Goal: Task Accomplishment & Management: Complete application form

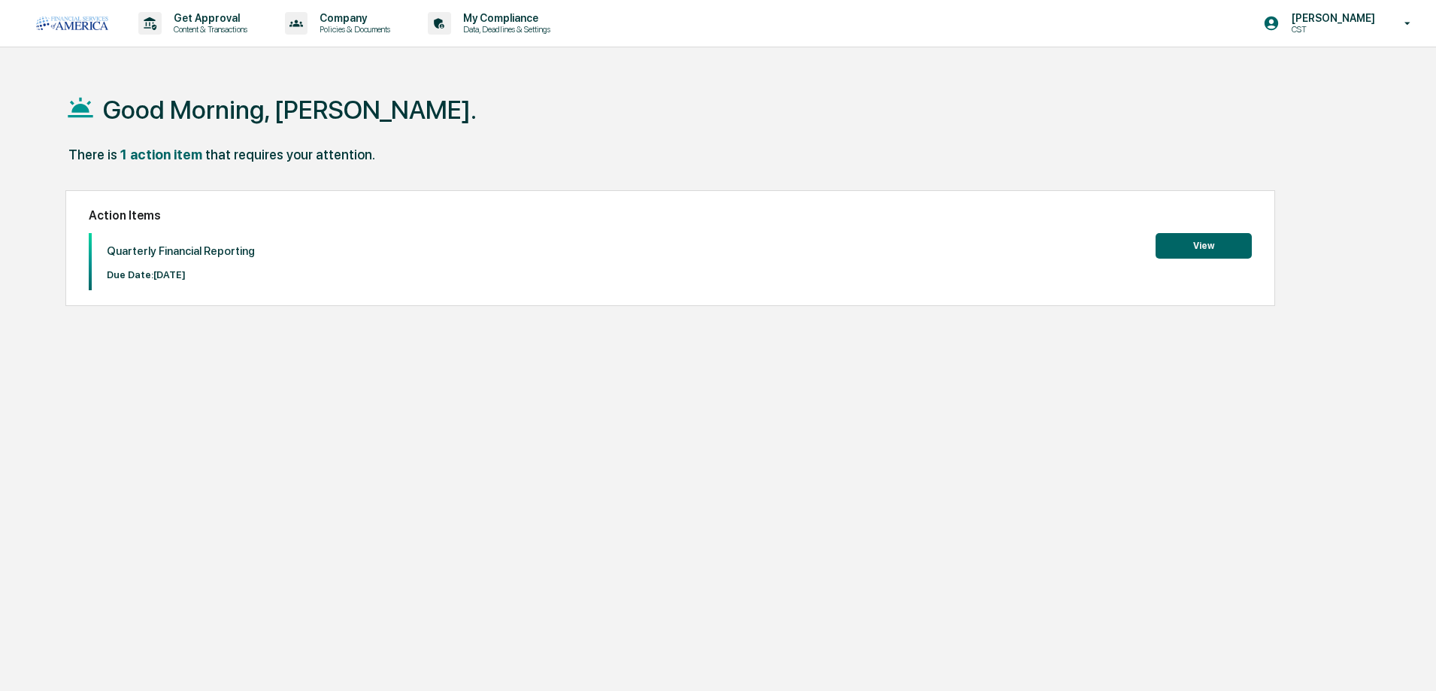
click at [1184, 247] on button "View" at bounding box center [1203, 246] width 96 height 26
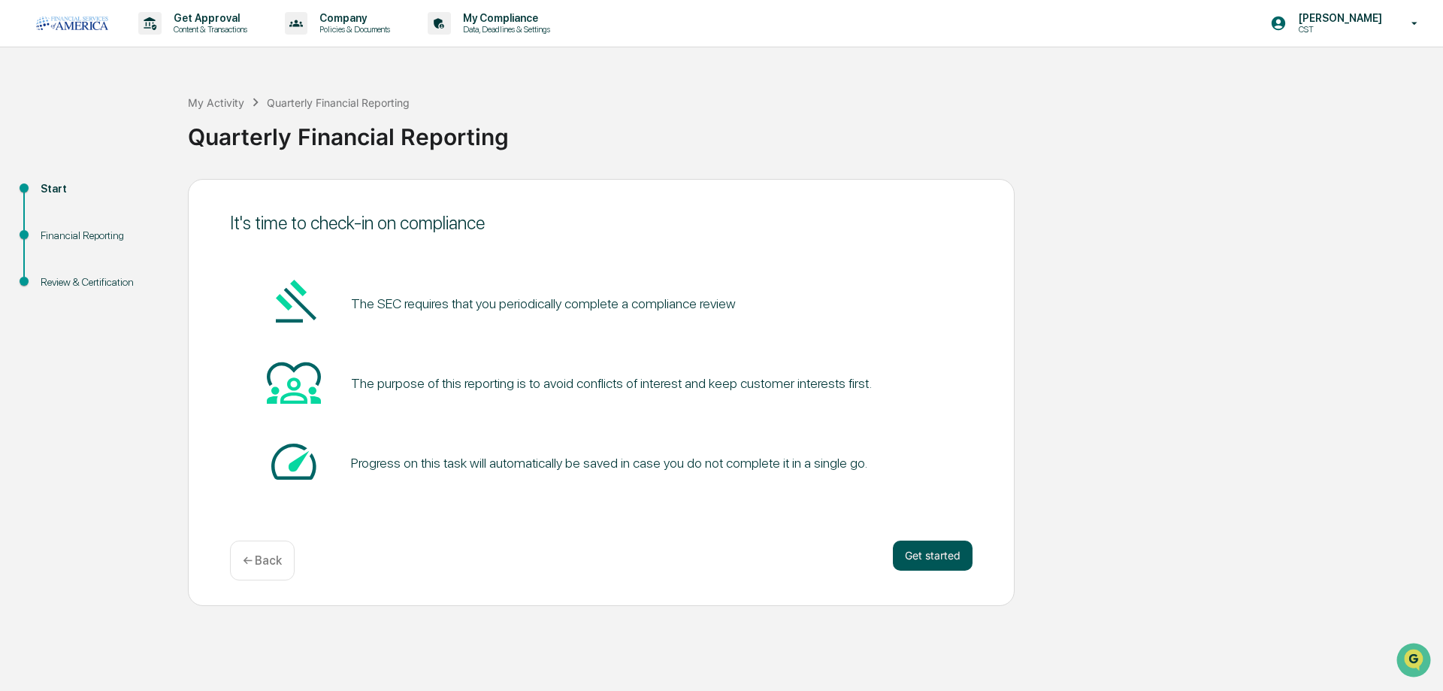
click at [945, 552] on button "Get started" at bounding box center [933, 555] width 80 height 30
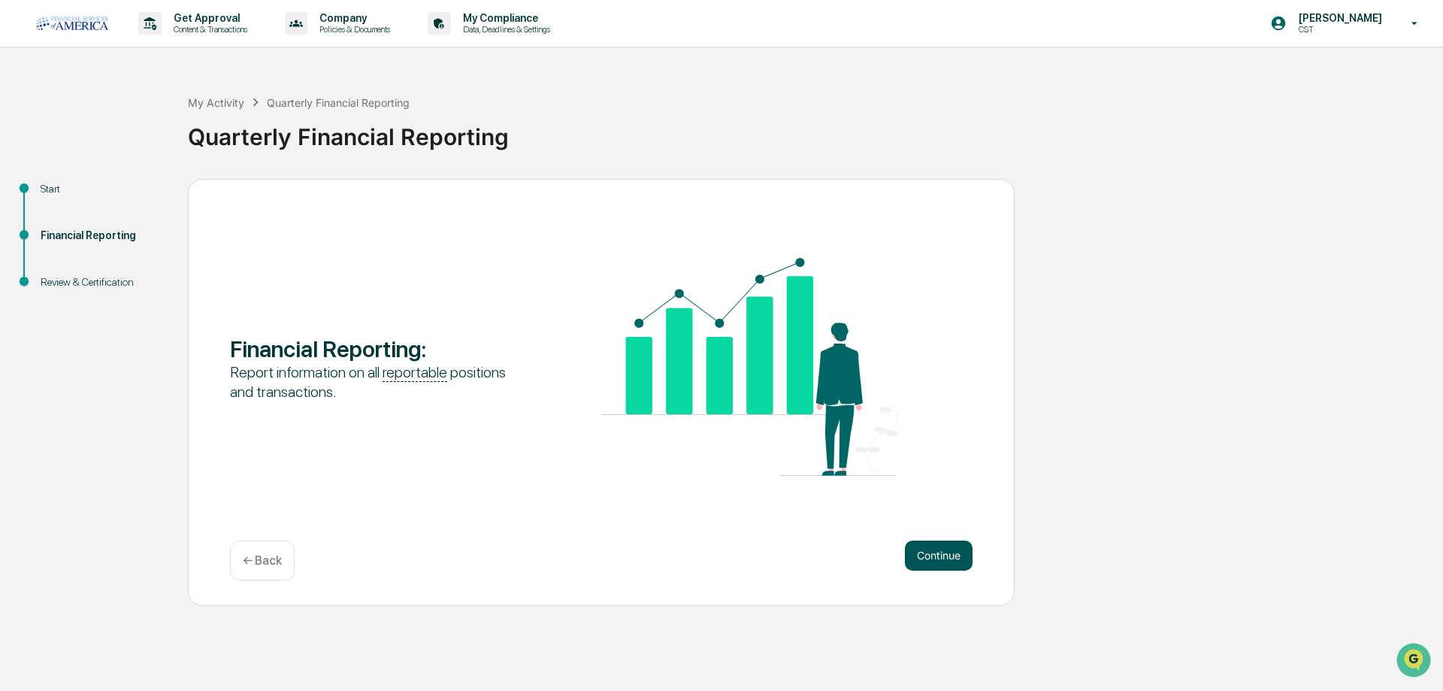
click at [944, 552] on button "Continue" at bounding box center [939, 555] width 68 height 30
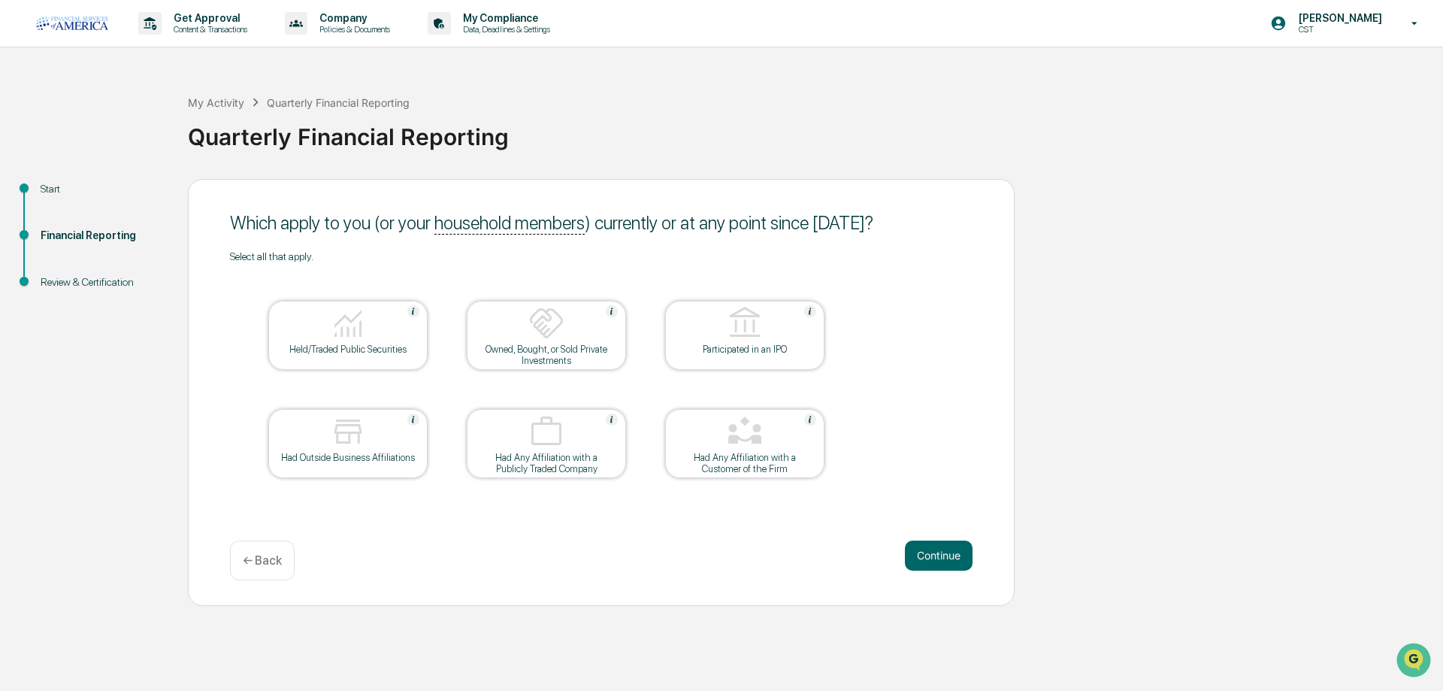
click at [944, 552] on button "Continue" at bounding box center [939, 555] width 68 height 30
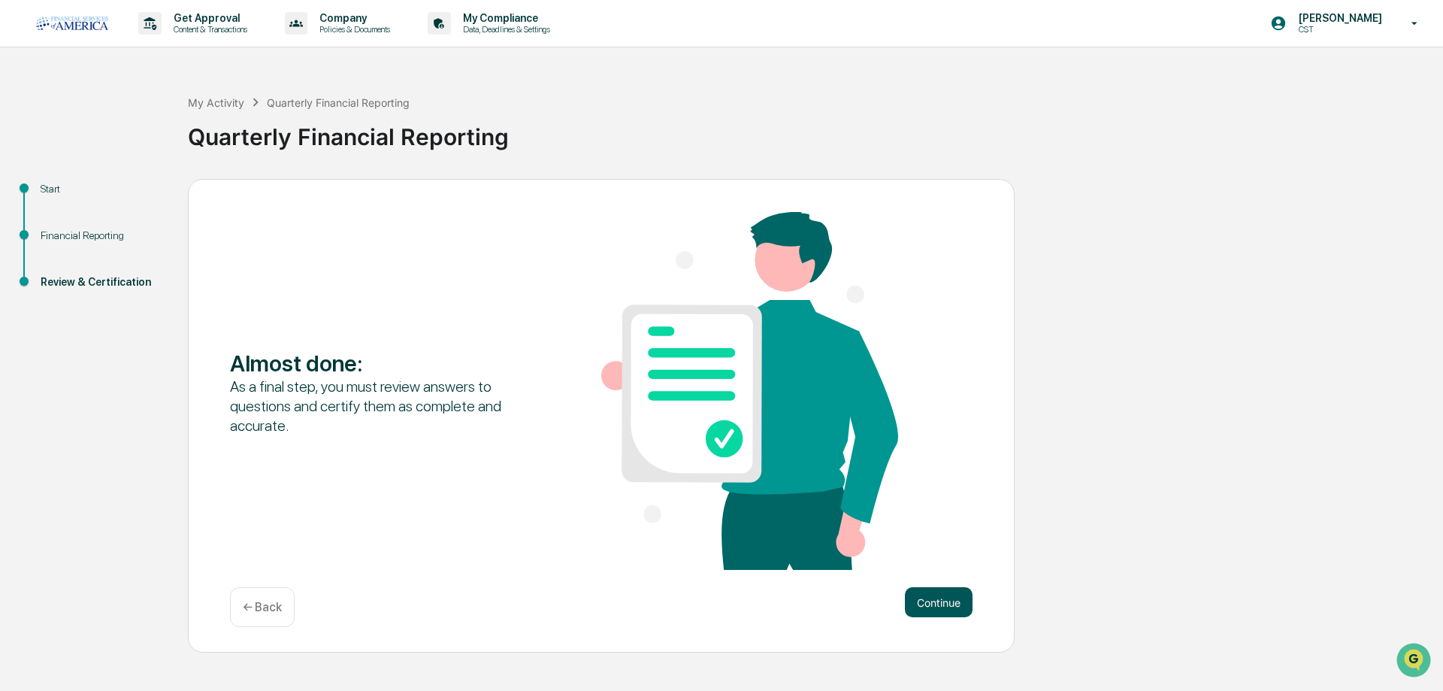
click at [928, 598] on button "Continue" at bounding box center [939, 602] width 68 height 30
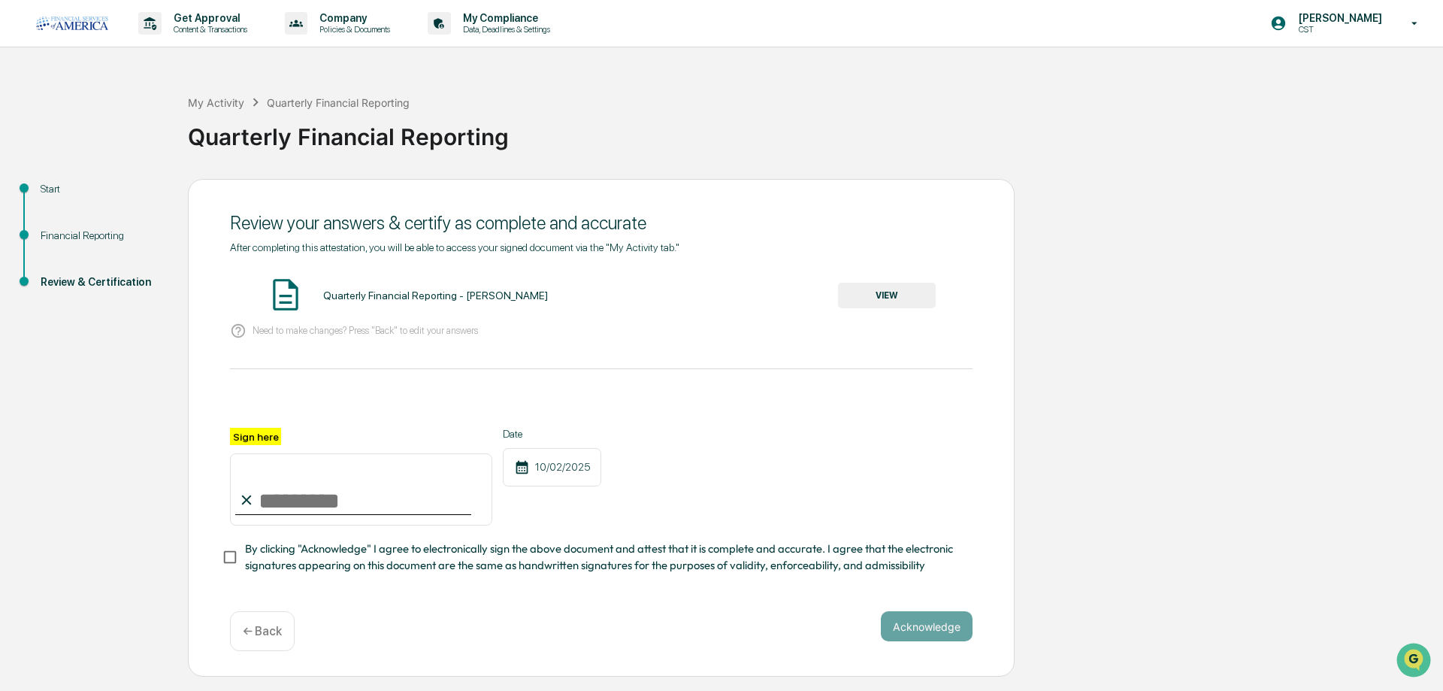
click at [282, 494] on input "Sign here" at bounding box center [361, 489] width 262 height 72
type input "**********"
click at [908, 632] on button "Acknowledge" at bounding box center [927, 626] width 92 height 30
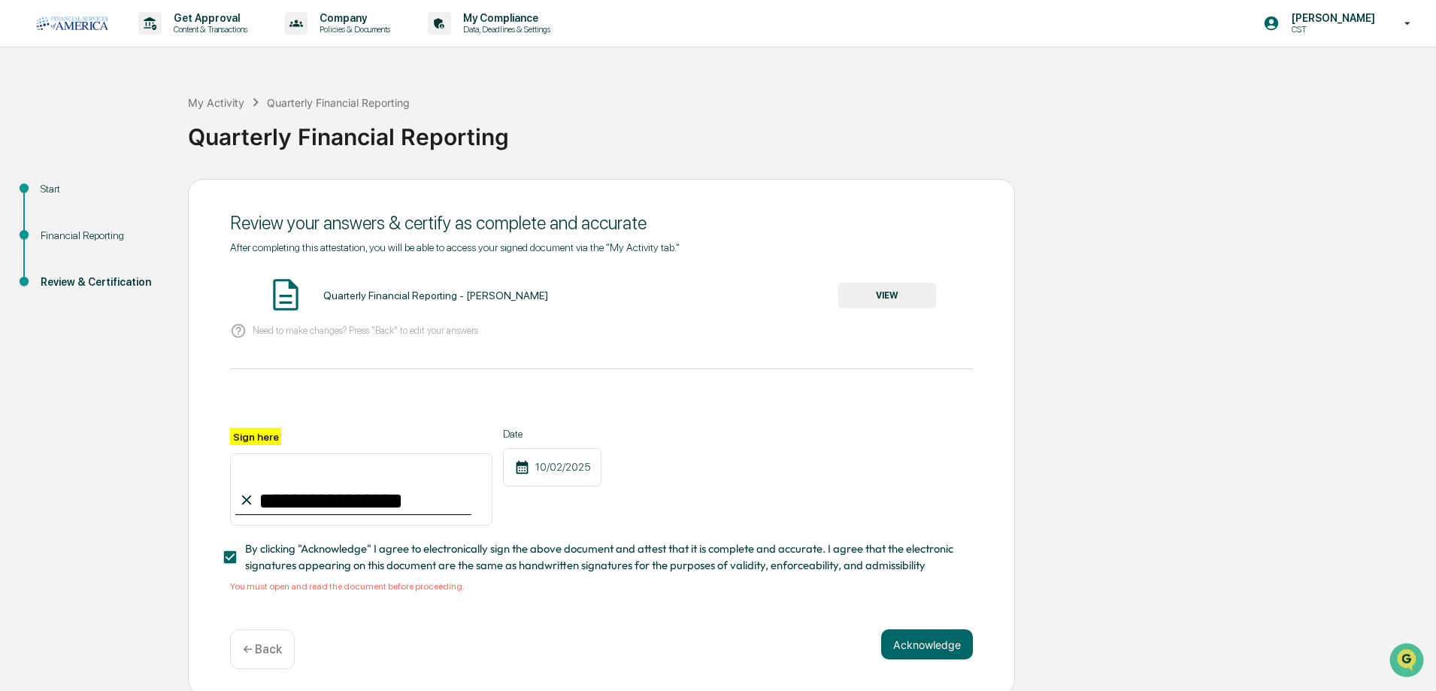
click at [901, 297] on button "VIEW" at bounding box center [887, 296] width 98 height 26
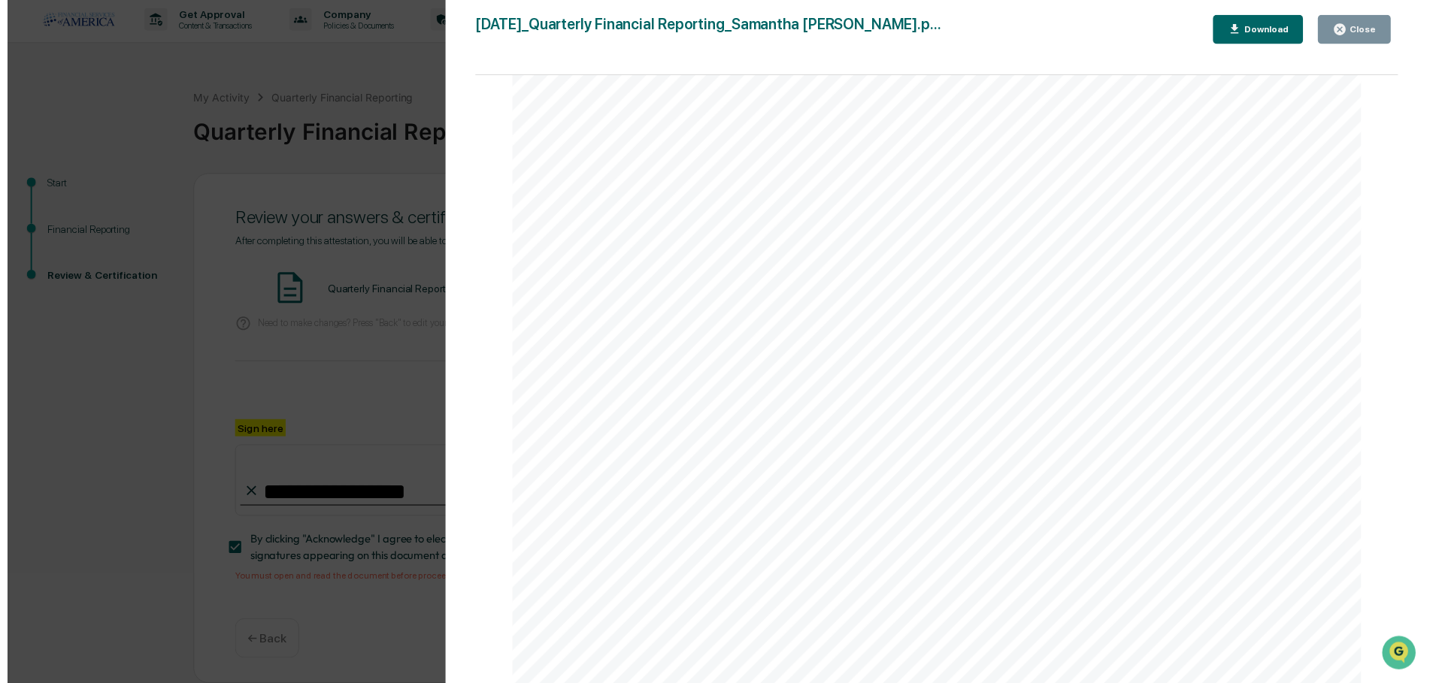
scroll to position [8, 0]
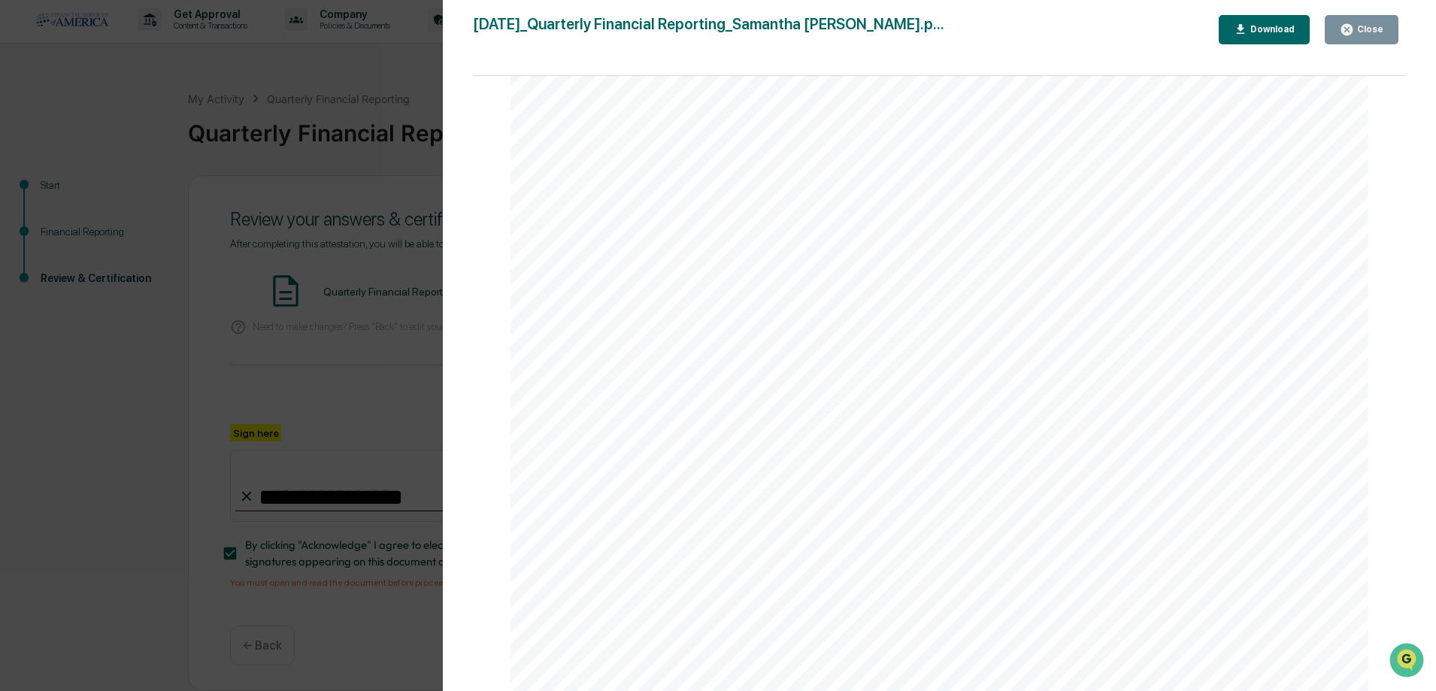
click at [1352, 35] on icon "button" at bounding box center [1346, 29] width 11 height 11
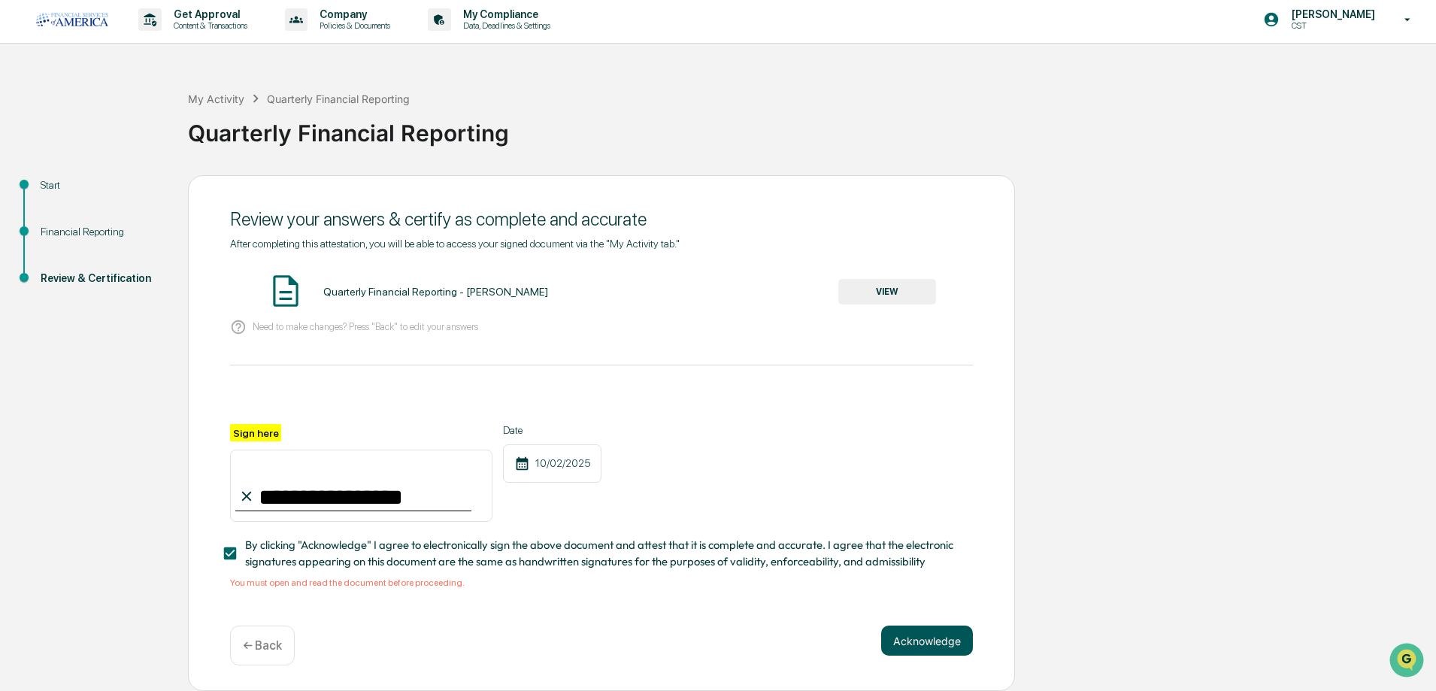
click at [934, 634] on button "Acknowledge" at bounding box center [927, 640] width 92 height 30
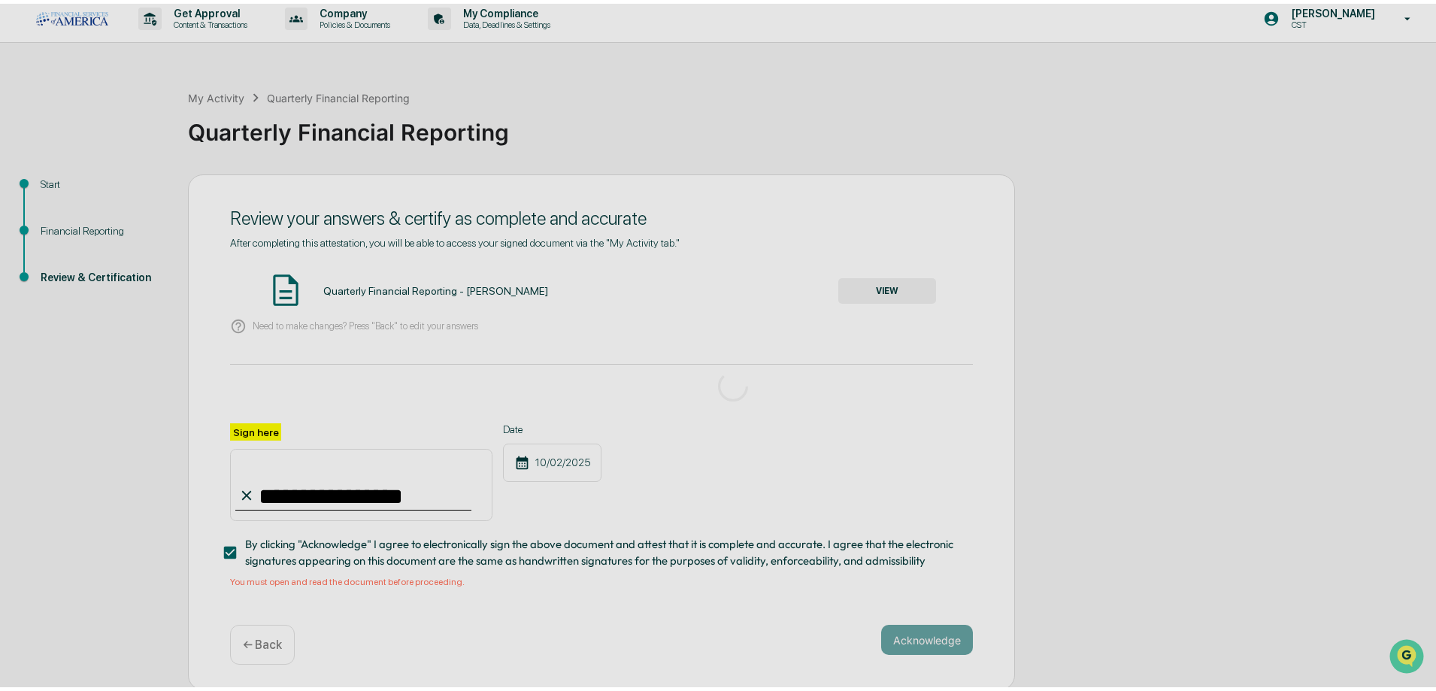
scroll to position [0, 0]
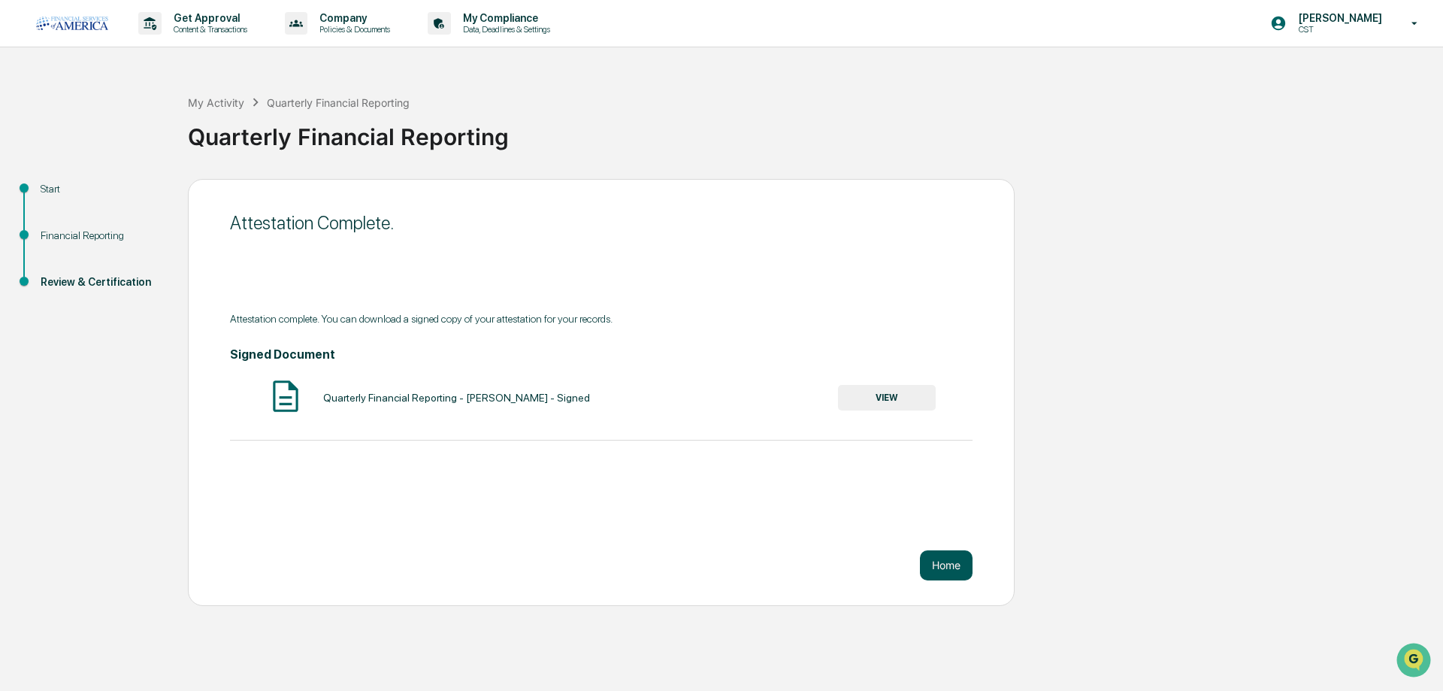
click at [951, 567] on button "Home" at bounding box center [946, 565] width 53 height 30
